Goal: Transaction & Acquisition: Purchase product/service

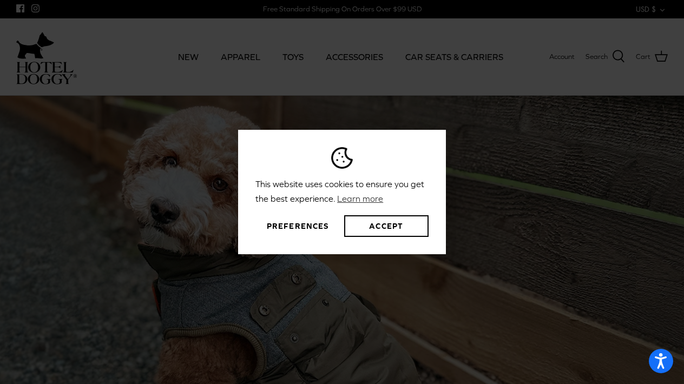
click at [292, 222] on button "Preferences" at bounding box center [297, 226] width 84 height 22
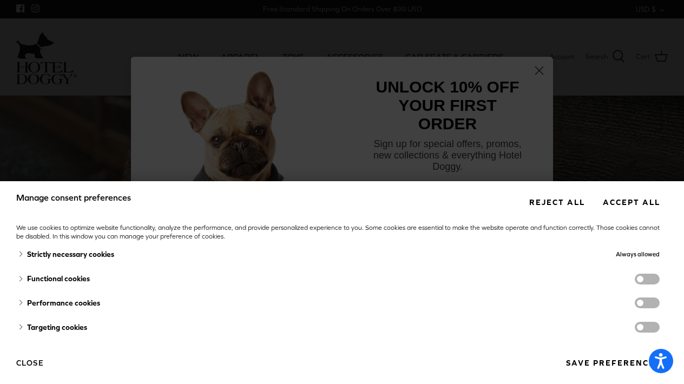
scroll to position [5, 0]
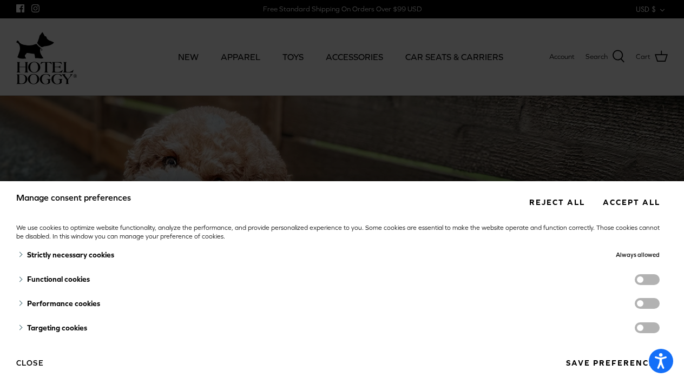
click at [393, 318] on div "Targeting cookies" at bounding box center [241, 328] width 450 height 24
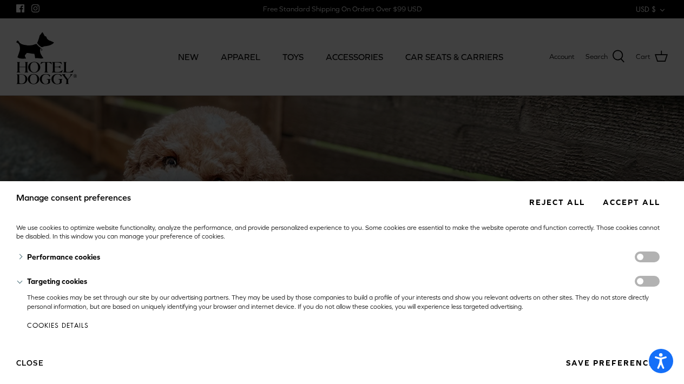
scroll to position [51, 0]
click at [544, 200] on button "Reject all" at bounding box center [556, 202] width 71 height 20
click at [545, 203] on button "Reject all" at bounding box center [556, 202] width 71 height 20
click at [537, 206] on button "Reject all" at bounding box center [556, 202] width 71 height 20
click at [545, 202] on button "Reject all" at bounding box center [556, 202] width 71 height 20
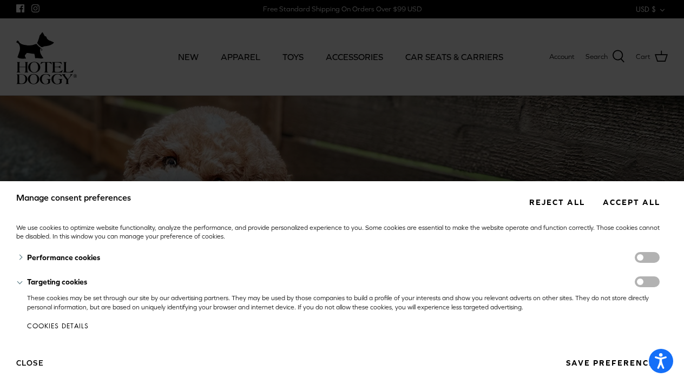
click at [545, 202] on button "Reject all" at bounding box center [556, 202] width 71 height 20
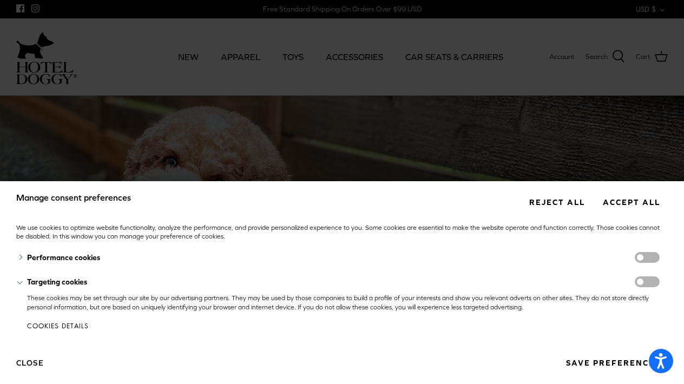
click at [31, 363] on button "Close" at bounding box center [30, 363] width 28 height 18
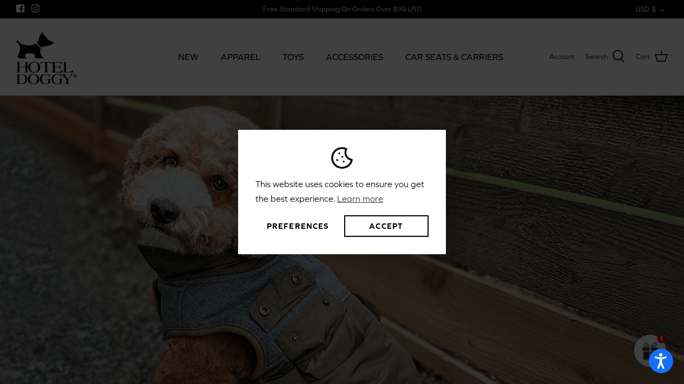
click at [283, 223] on button "Preferences" at bounding box center [297, 226] width 84 height 22
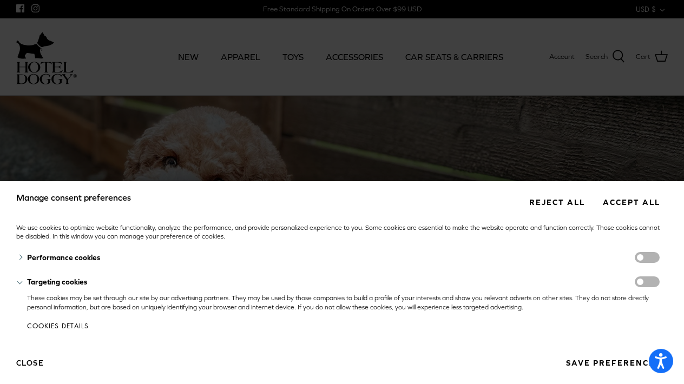
click at [543, 203] on button "Reject all" at bounding box center [556, 202] width 71 height 20
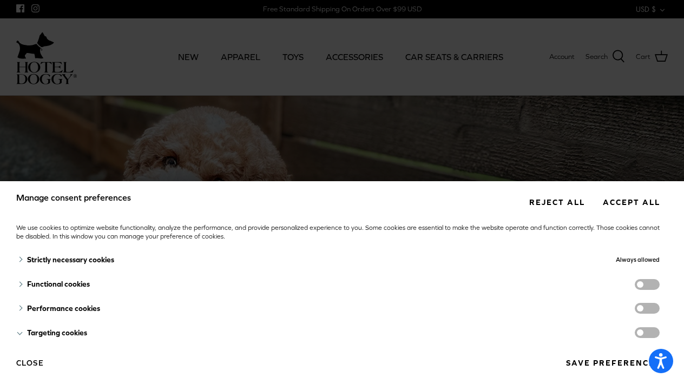
scroll to position [0, 0]
click at [576, 361] on button "Save preferences" at bounding box center [613, 363] width 110 height 20
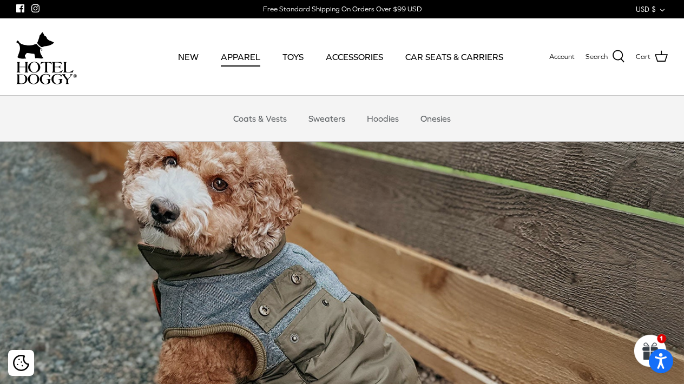
click at [244, 52] on link "APPAREL" at bounding box center [240, 56] width 59 height 37
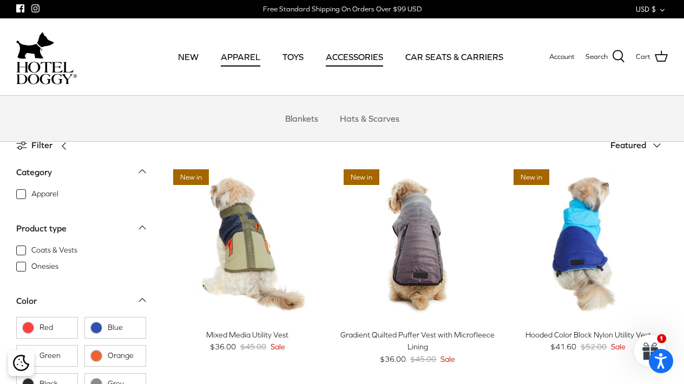
click at [352, 55] on link "ACCESSORIES" at bounding box center [354, 56] width 77 height 37
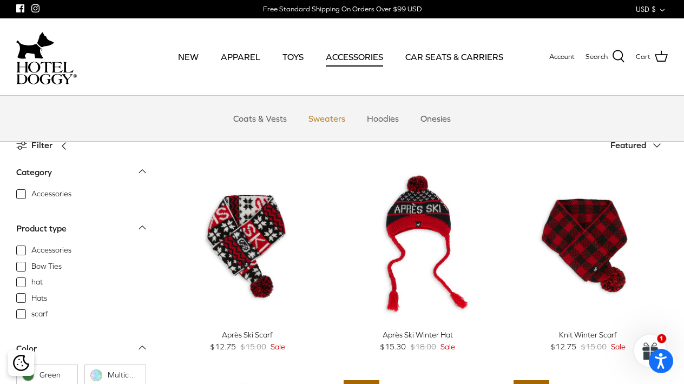
click at [324, 117] on link "Sweaters" at bounding box center [327, 118] width 56 height 32
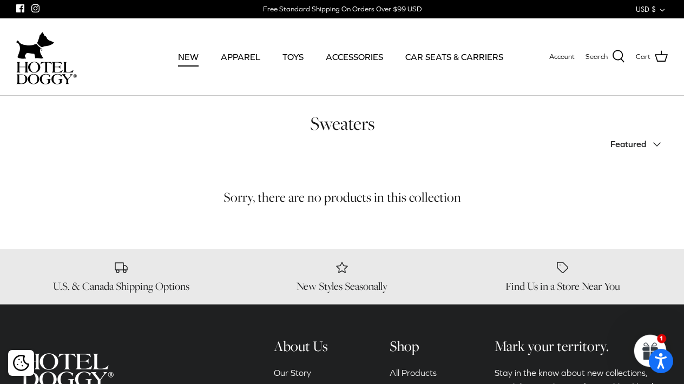
click at [188, 58] on link "NEW" at bounding box center [188, 56] width 40 height 37
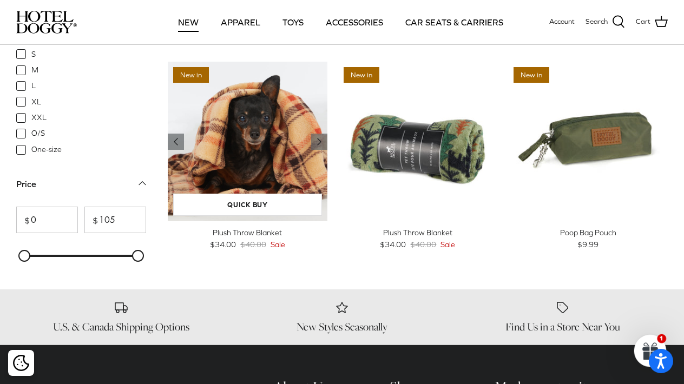
scroll to position [1402, 0]
